Goal: Transaction & Acquisition: Book appointment/travel/reservation

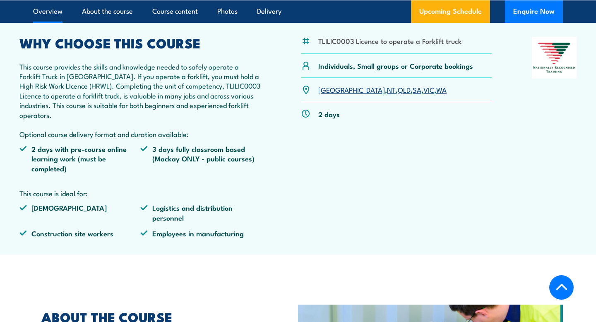
scroll to position [212, 0]
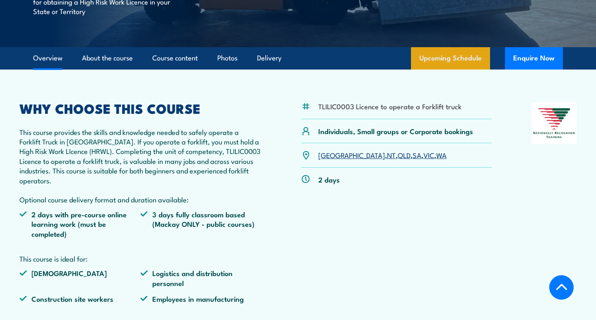
click at [431, 62] on link "Upcoming Schedule" at bounding box center [450, 58] width 79 height 22
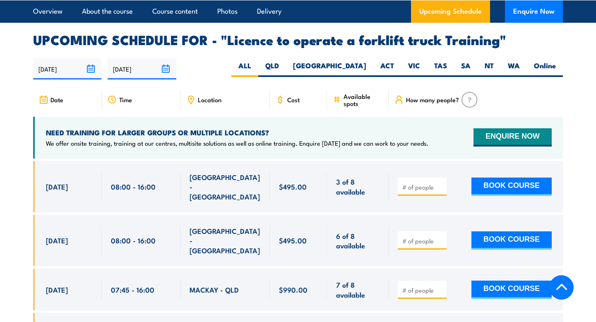
scroll to position [1363, 0]
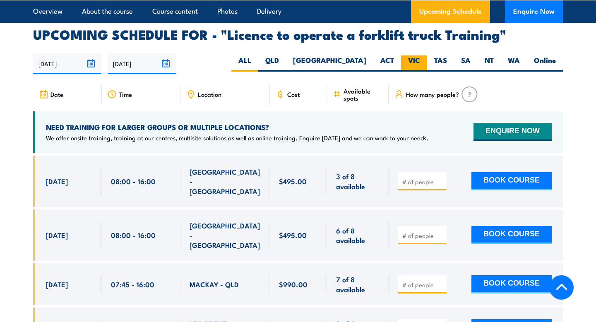
click at [418, 55] on label "VIC" at bounding box center [414, 63] width 26 height 16
click at [420, 55] on input "VIC" at bounding box center [422, 57] width 5 height 5
radio input "true"
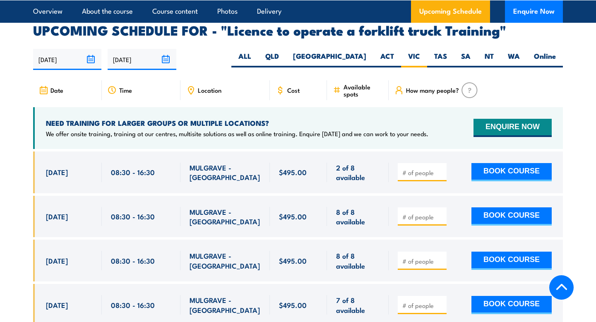
scroll to position [1359, 0]
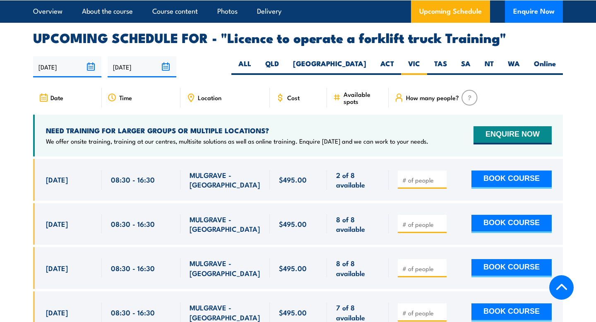
click at [422, 176] on input "number" at bounding box center [422, 180] width 41 height 8
type input "1"
click at [500, 170] on button "BOOK COURSE" at bounding box center [511, 179] width 80 height 18
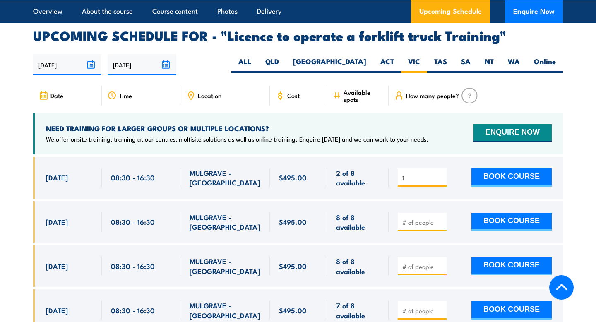
scroll to position [1360, 0]
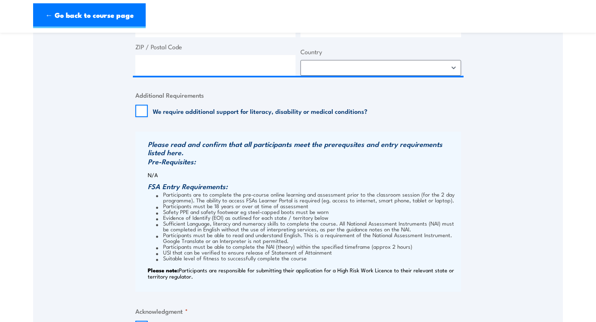
scroll to position [762, 0]
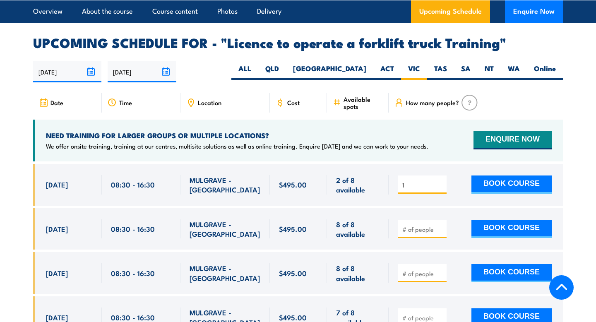
scroll to position [1360, 0]
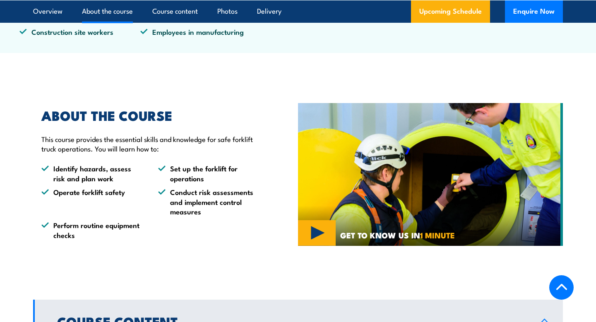
scroll to position [212, 0]
